Goal: Find specific page/section: Find specific page/section

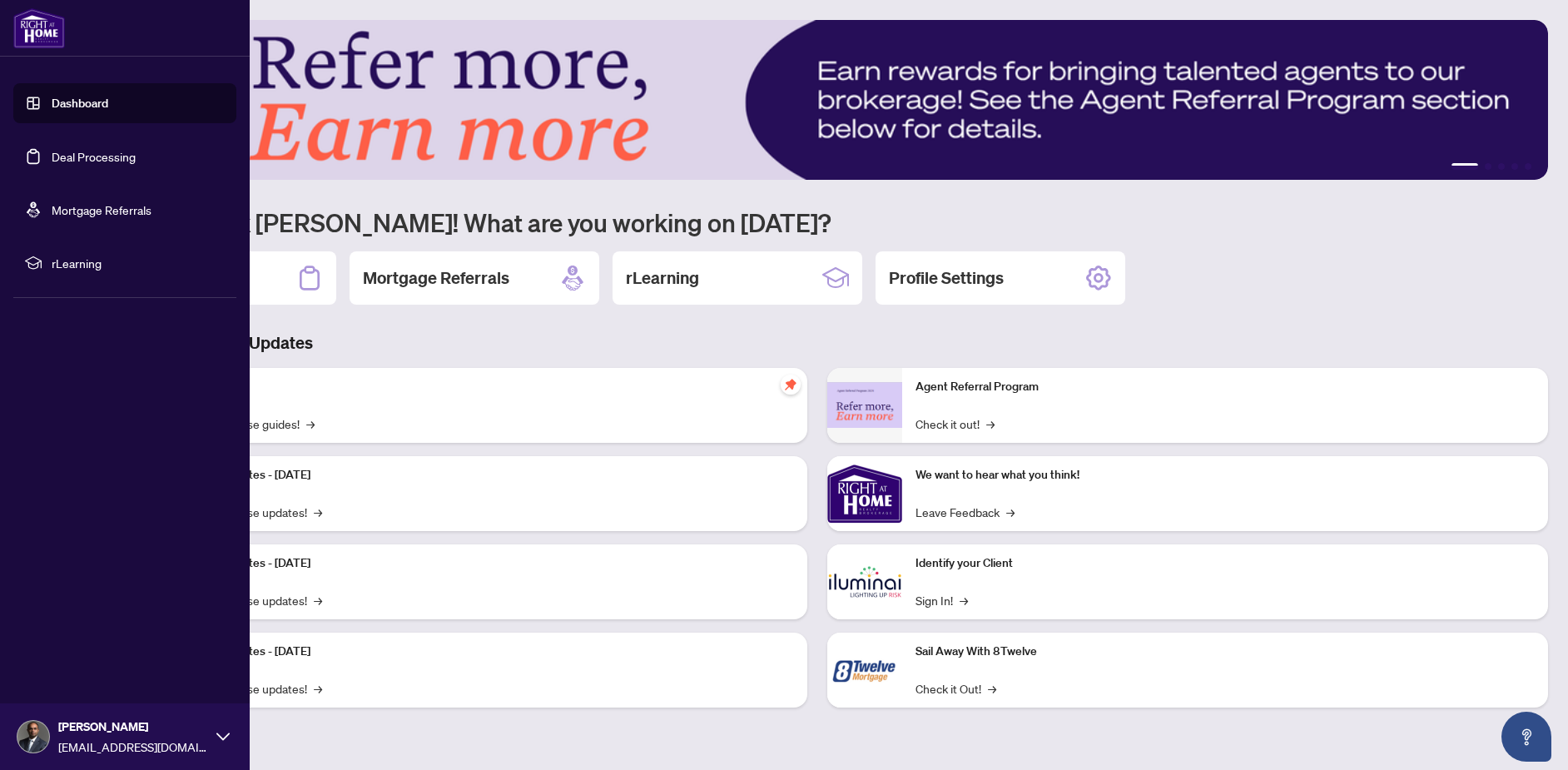
click at [52, 106] on link "Dashboard" at bounding box center [80, 103] width 56 height 15
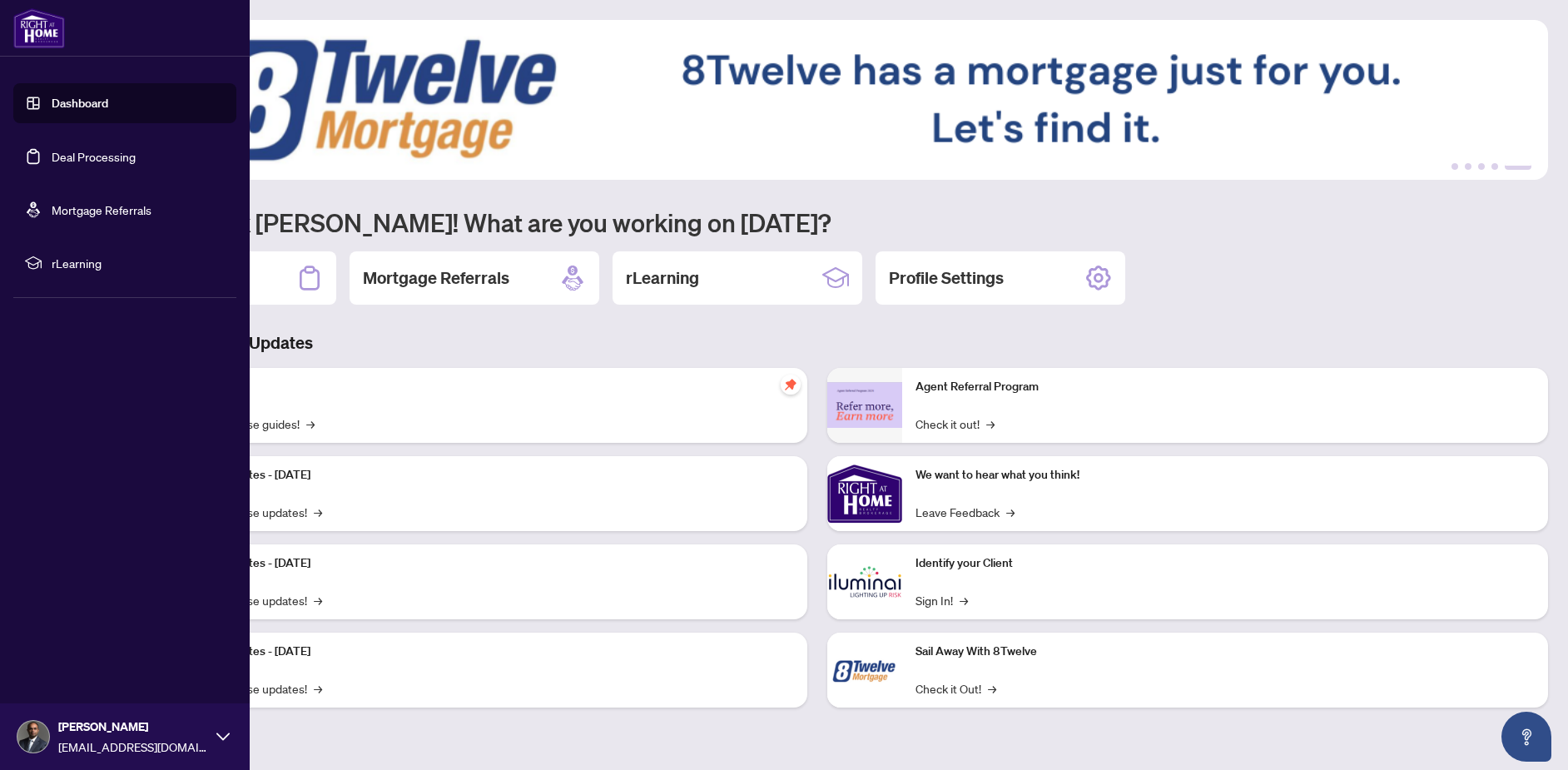
click at [87, 158] on link "Deal Processing" at bounding box center [93, 156] width 84 height 15
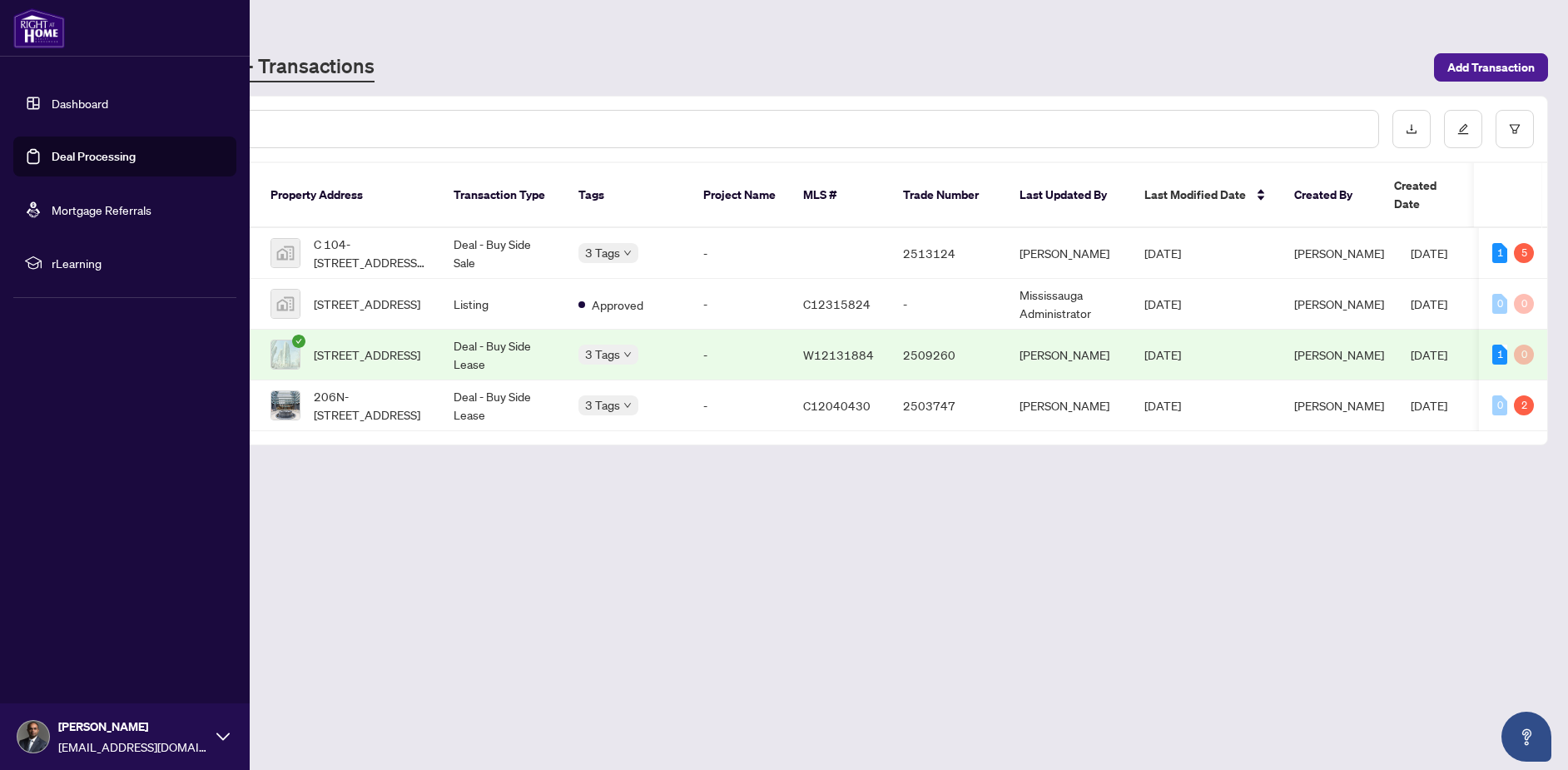
click at [99, 108] on link "Dashboard" at bounding box center [80, 103] width 56 height 15
